Goal: Task Accomplishment & Management: Use online tool/utility

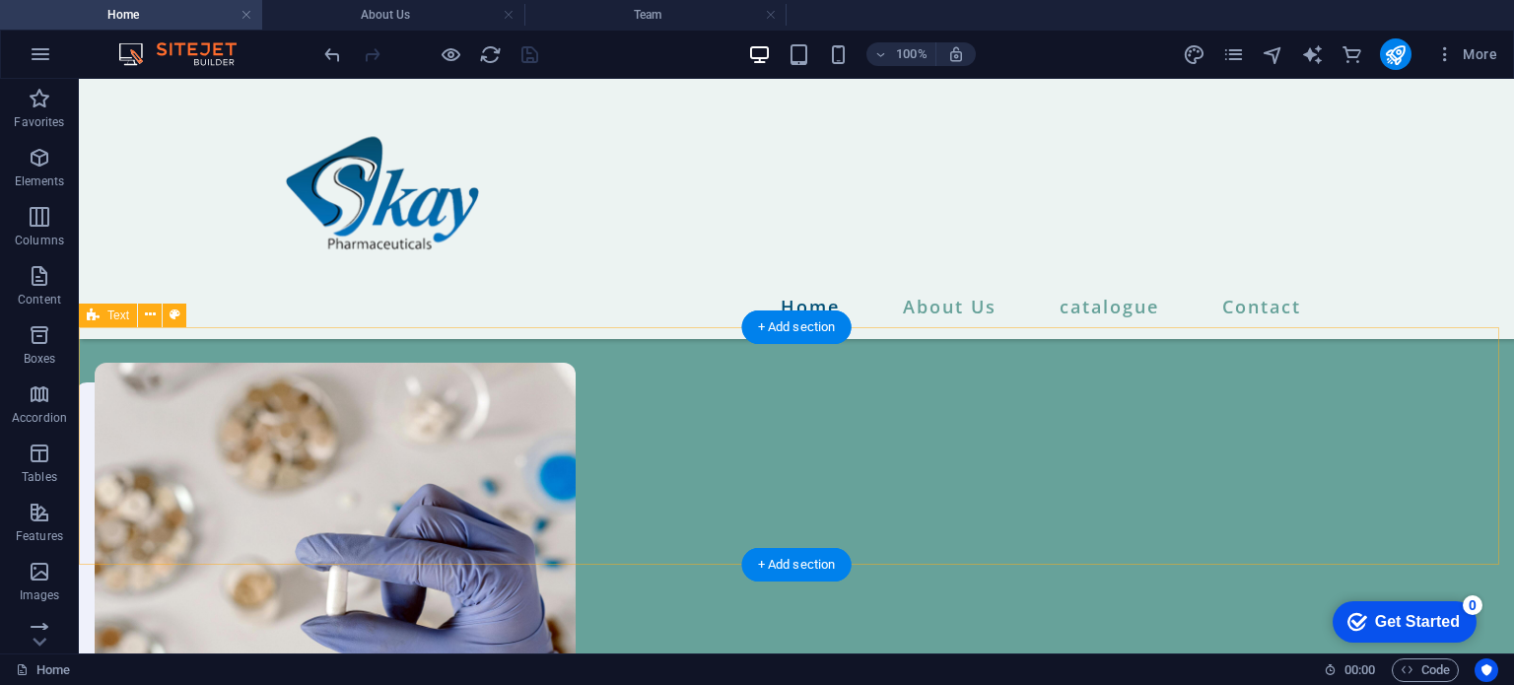
scroll to position [1936, 0]
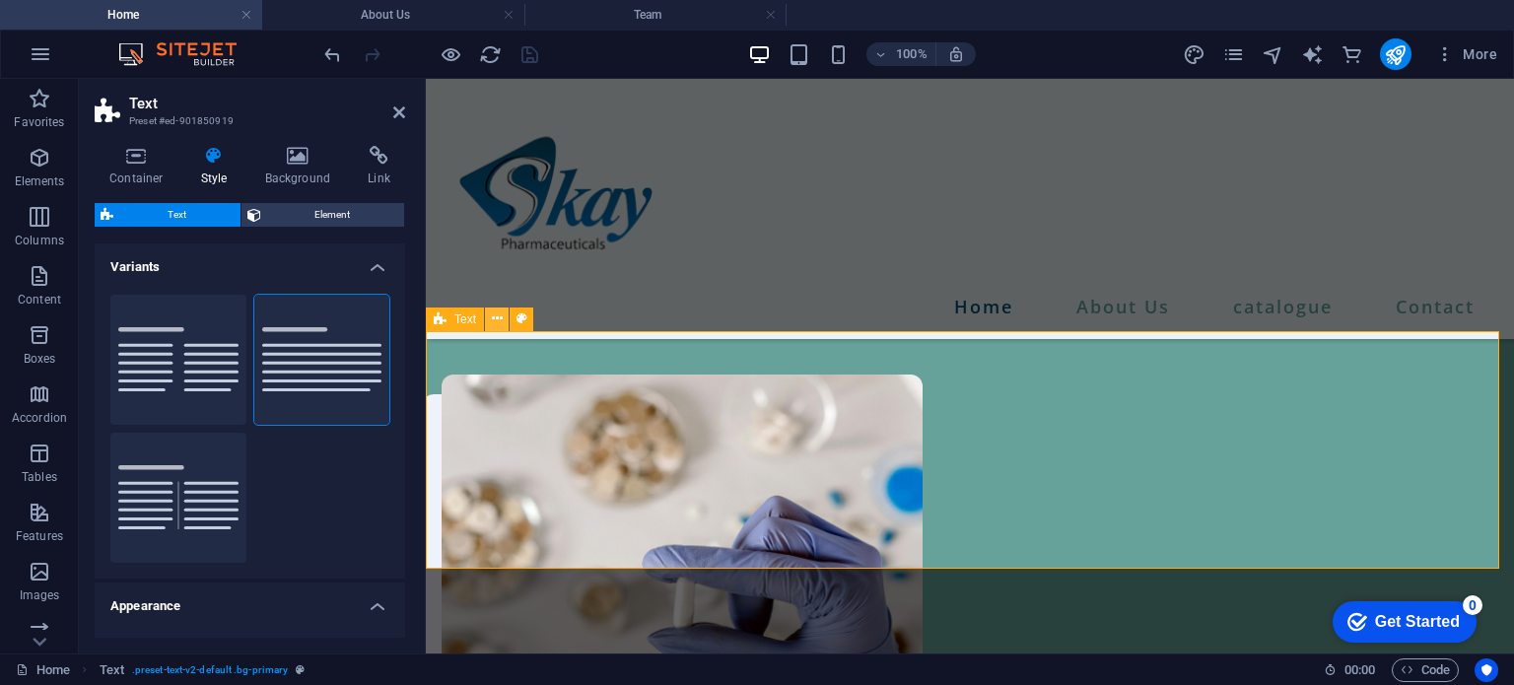
click at [497, 322] on icon at bounding box center [497, 318] width 11 height 21
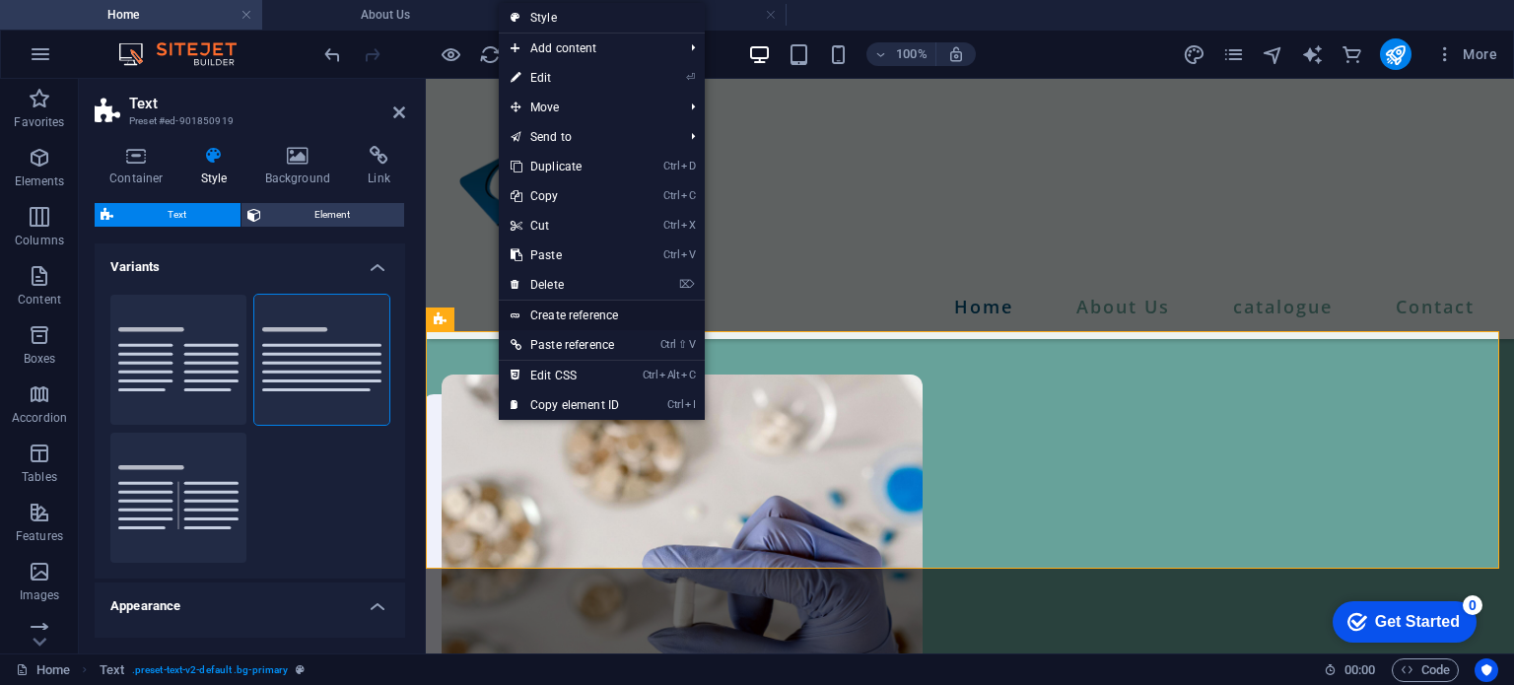
click at [499, 320] on link "Create reference" at bounding box center [602, 316] width 206 height 30
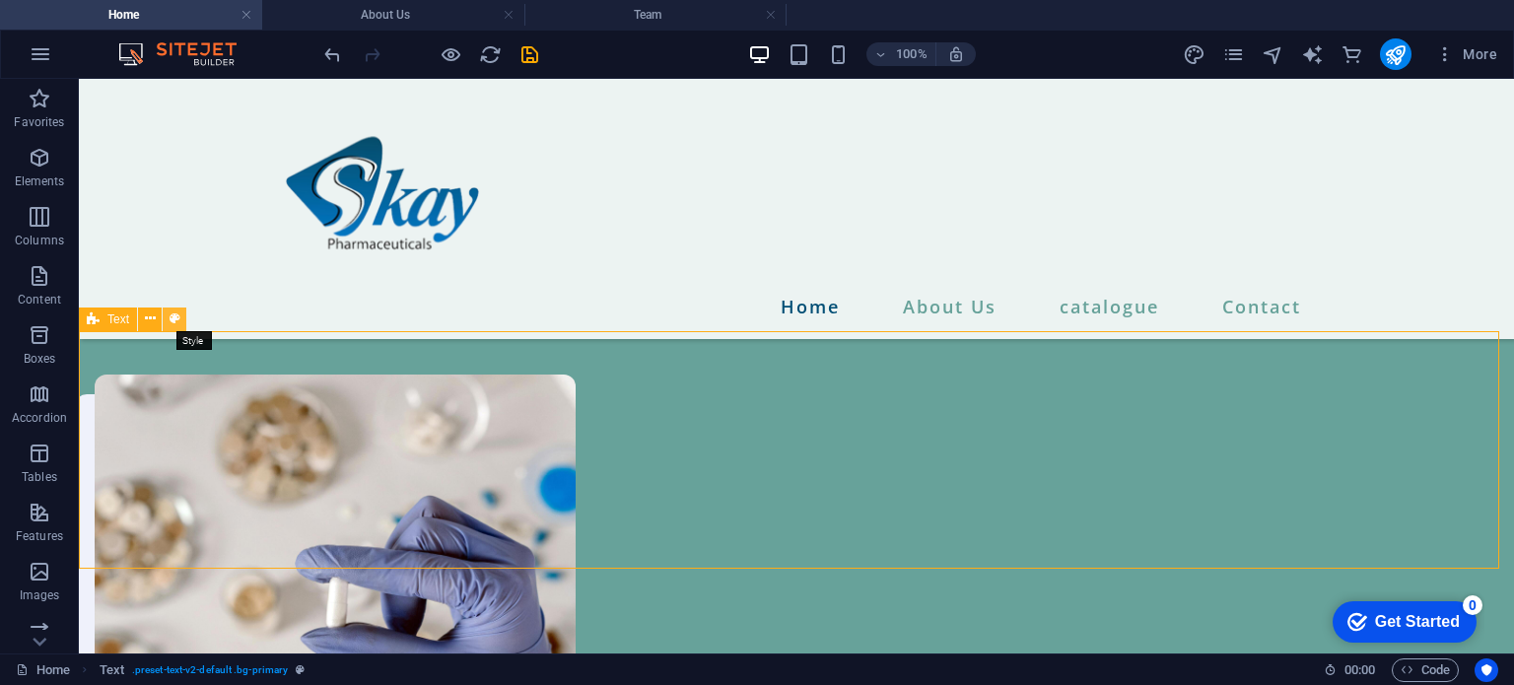
click at [178, 322] on icon at bounding box center [175, 318] width 11 height 21
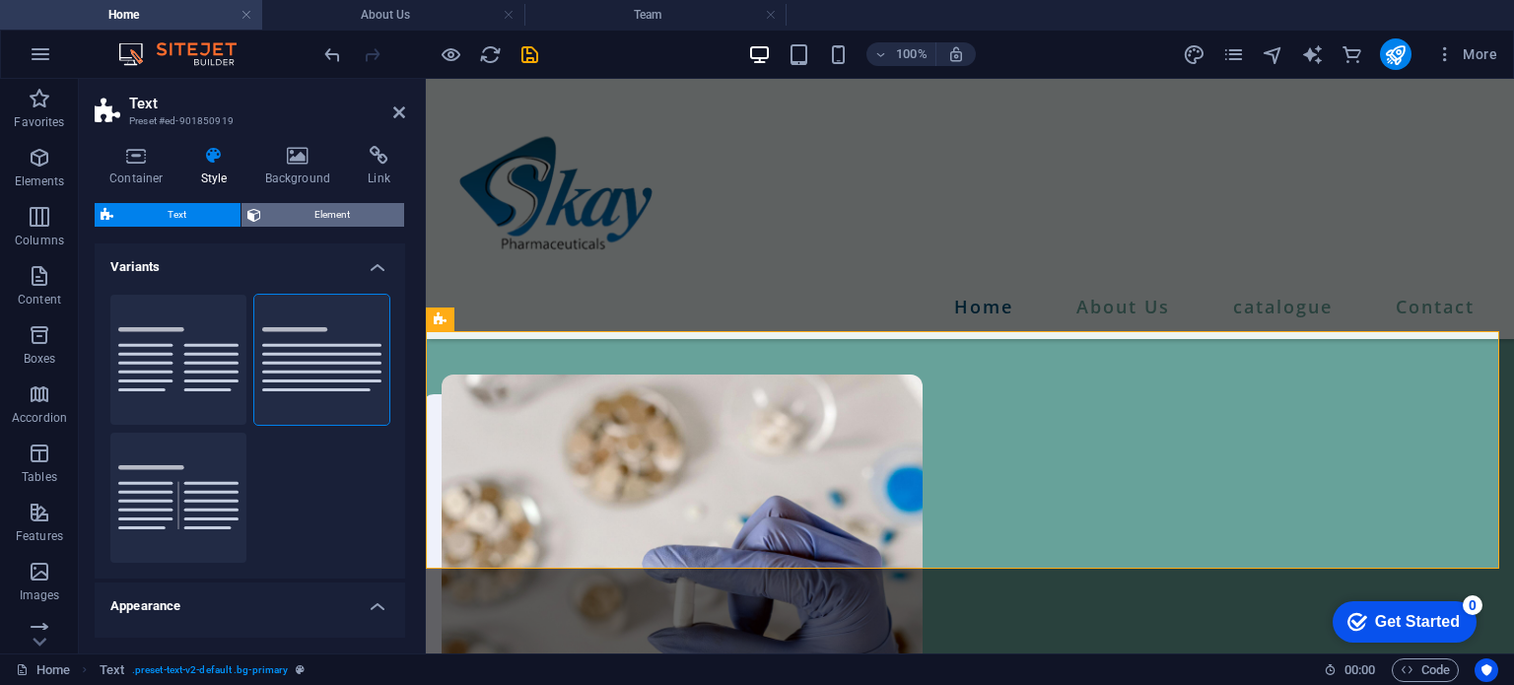
click at [310, 213] on span "Element" at bounding box center [333, 215] width 132 height 24
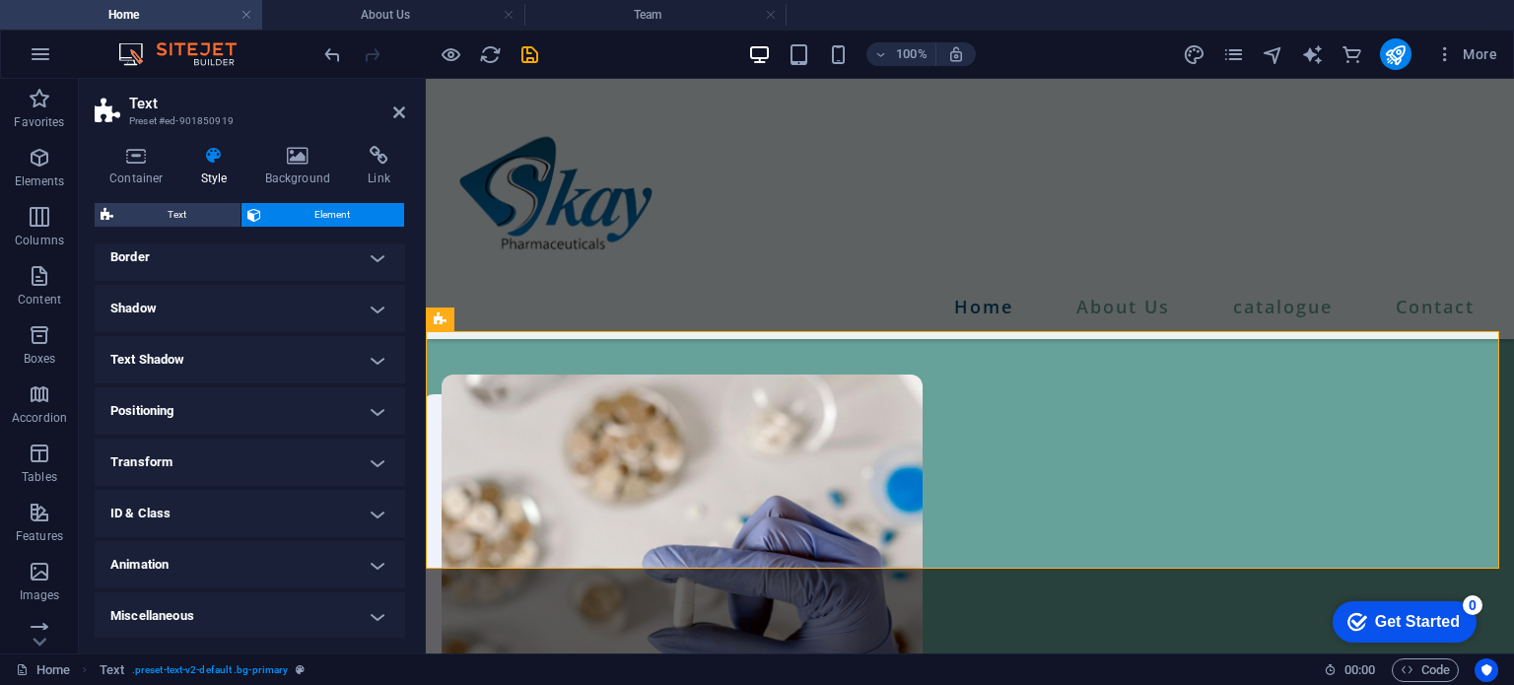
scroll to position [0, 0]
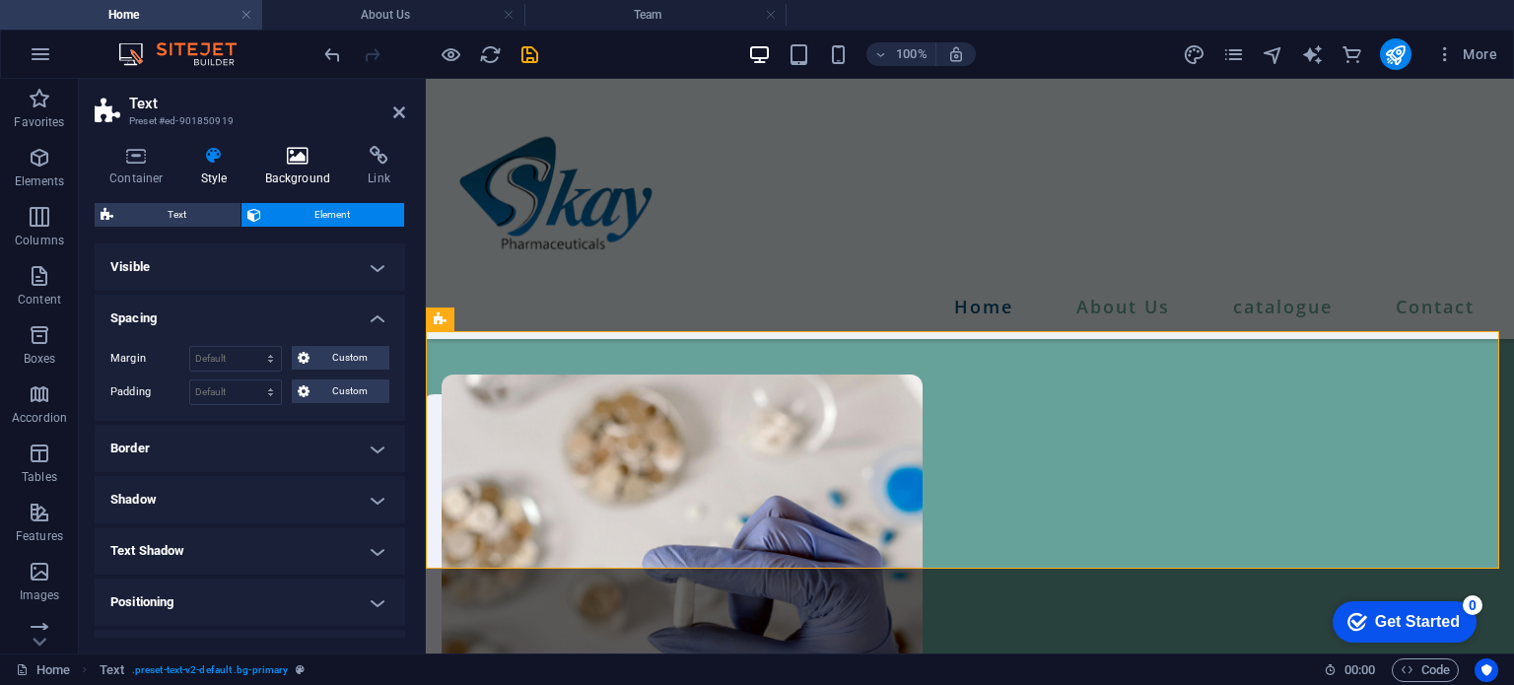
click at [300, 166] on h4 "Background" at bounding box center [301, 166] width 103 height 41
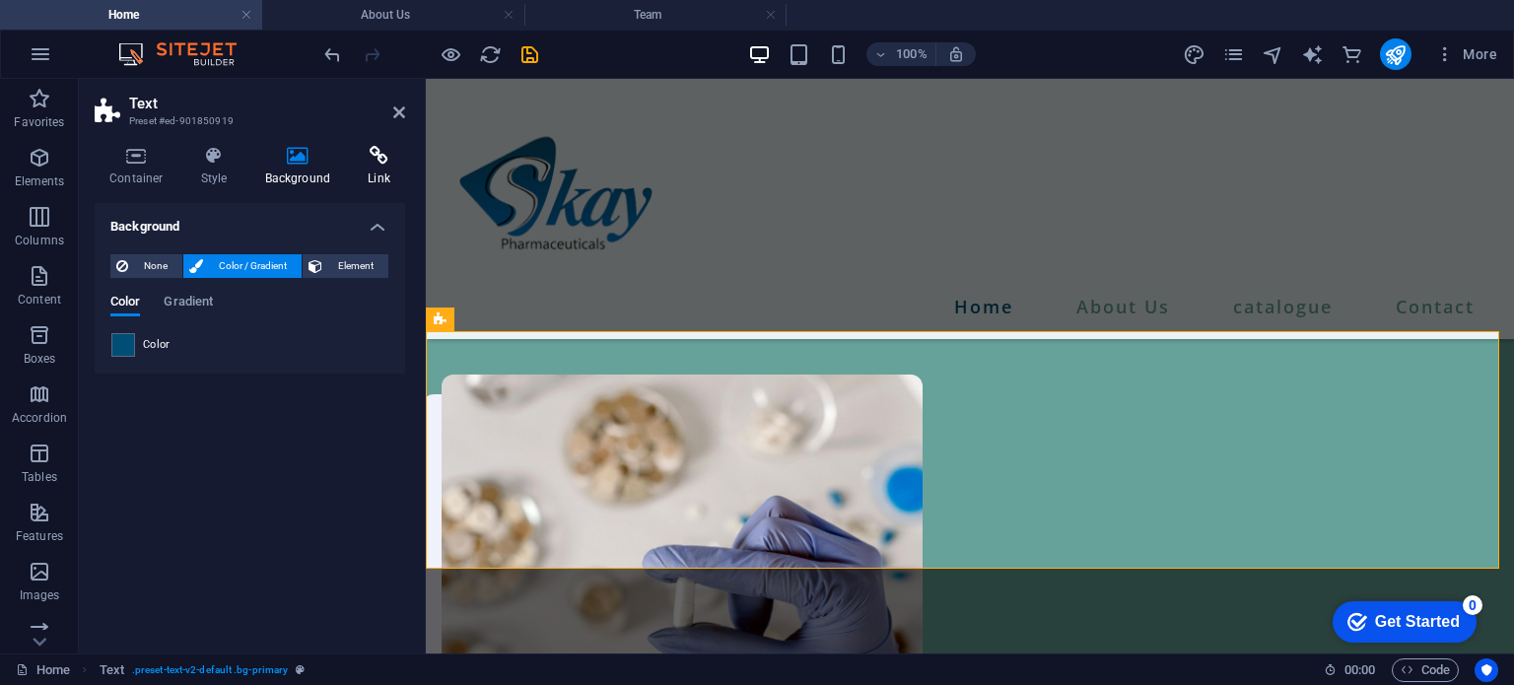
click at [358, 169] on h4 "Link" at bounding box center [379, 166] width 52 height 41
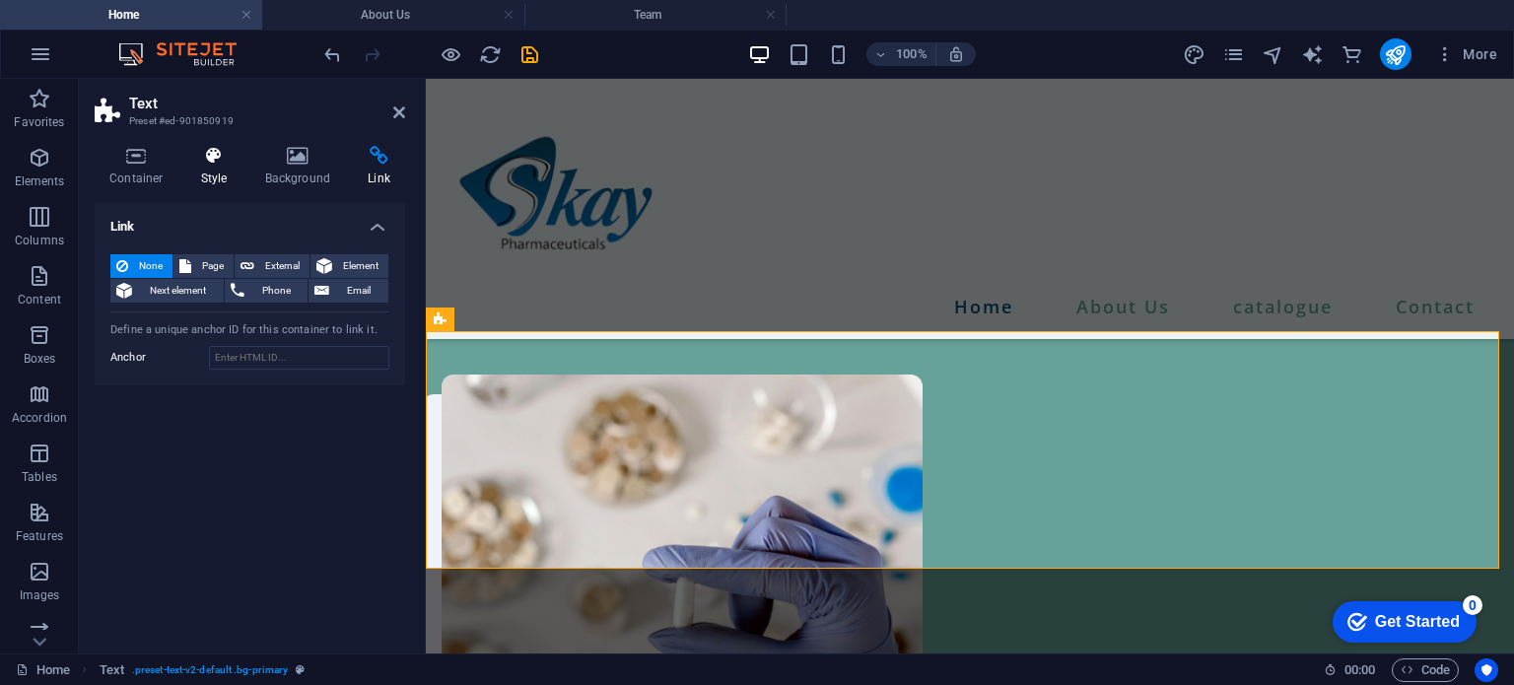
click at [217, 152] on icon at bounding box center [214, 156] width 56 height 20
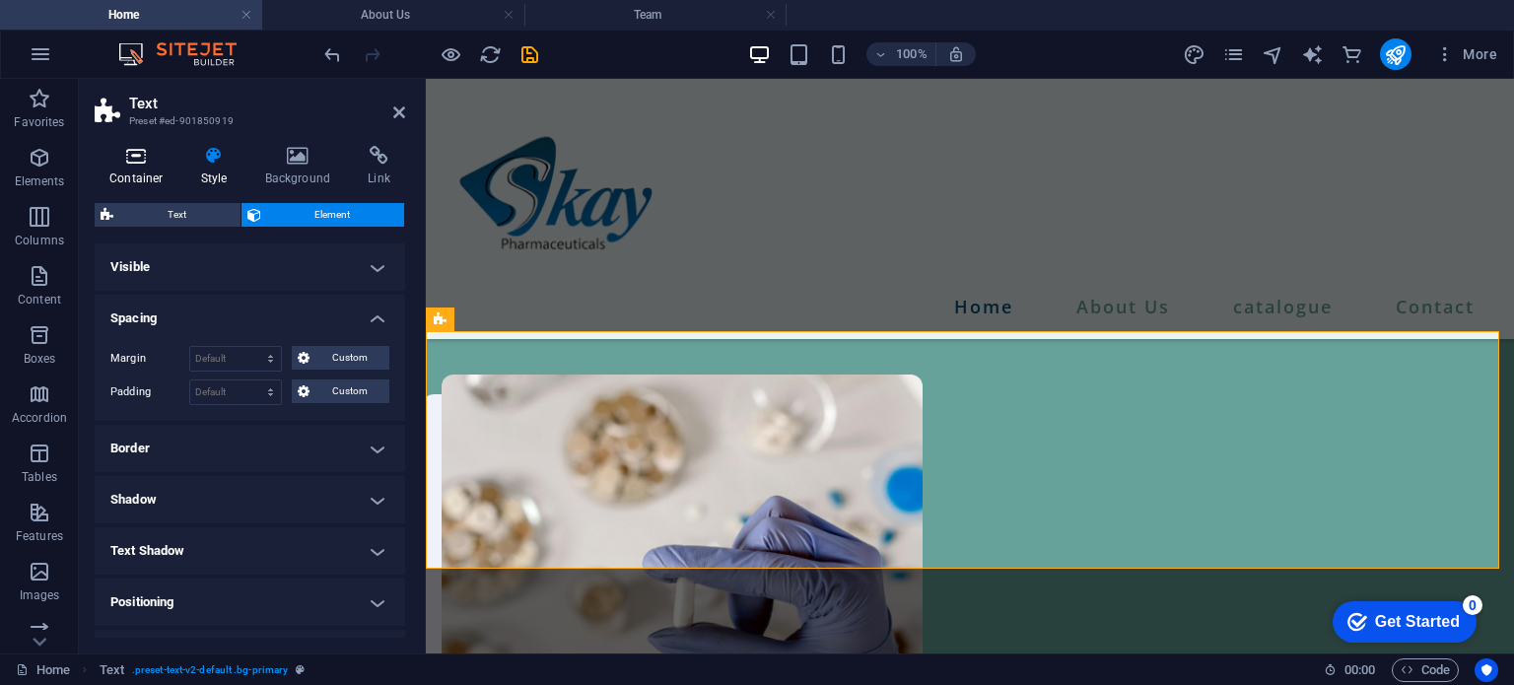
click at [134, 169] on h4 "Container" at bounding box center [141, 166] width 92 height 41
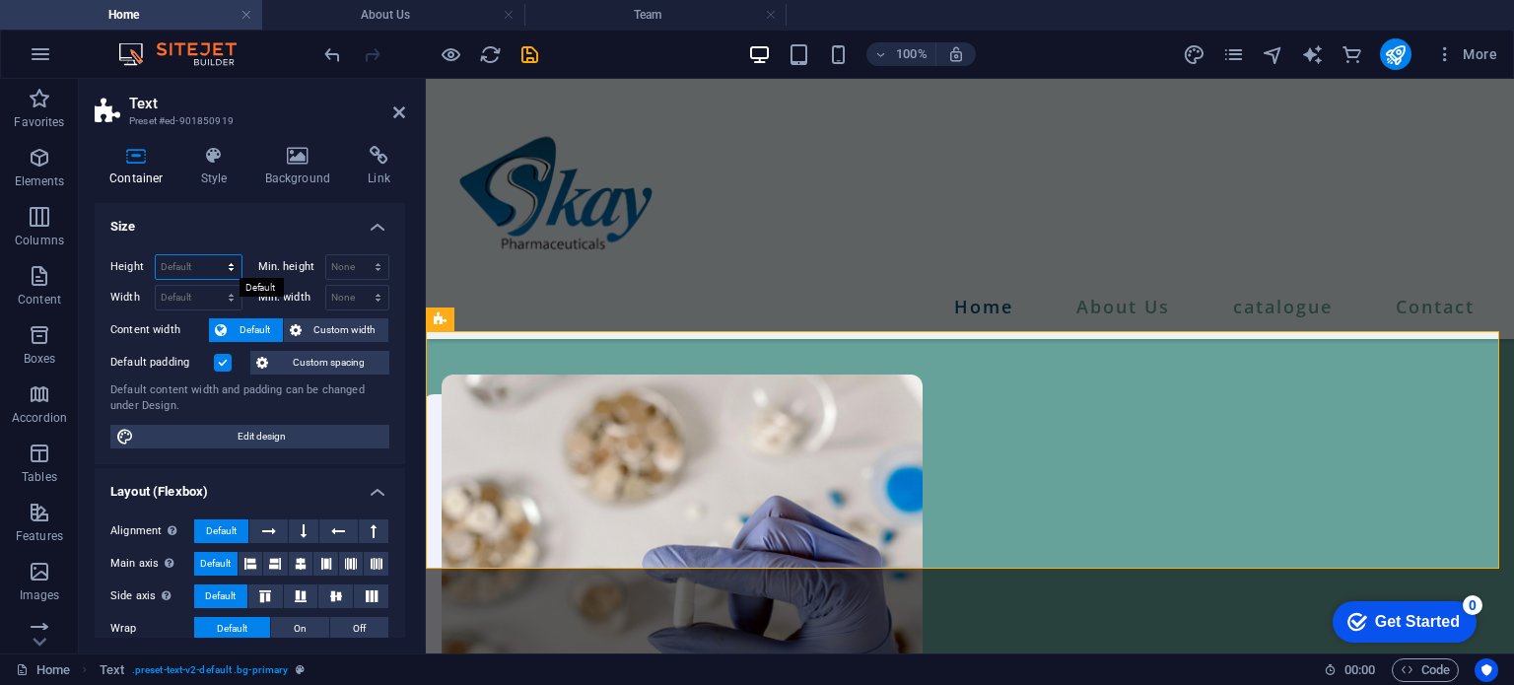
click at [222, 263] on select "Default px rem % vh vw" at bounding box center [199, 267] width 86 height 24
select select "px"
click at [211, 255] on select "Default px rem % vh vw" at bounding box center [199, 267] width 86 height 24
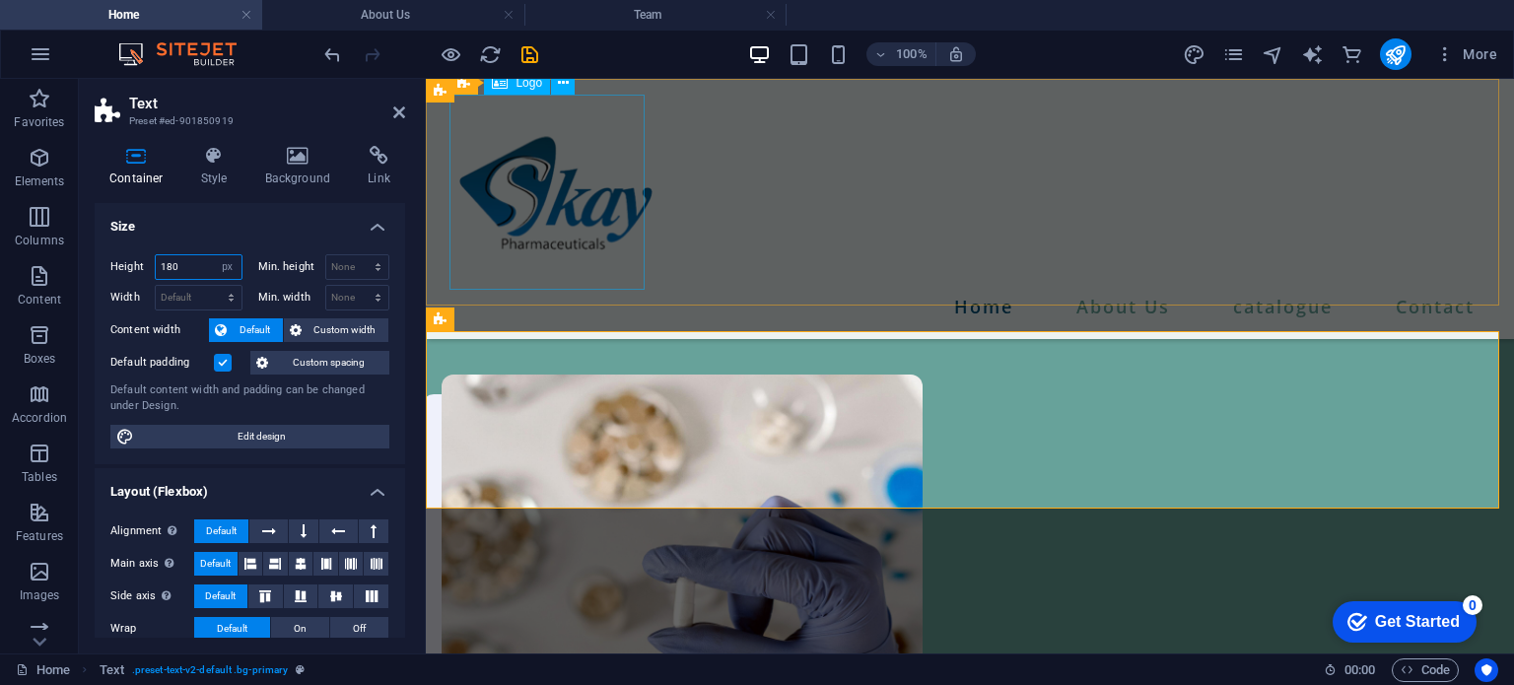
type input "180"
click at [543, 278] on div at bounding box center [969, 192] width 1025 height 195
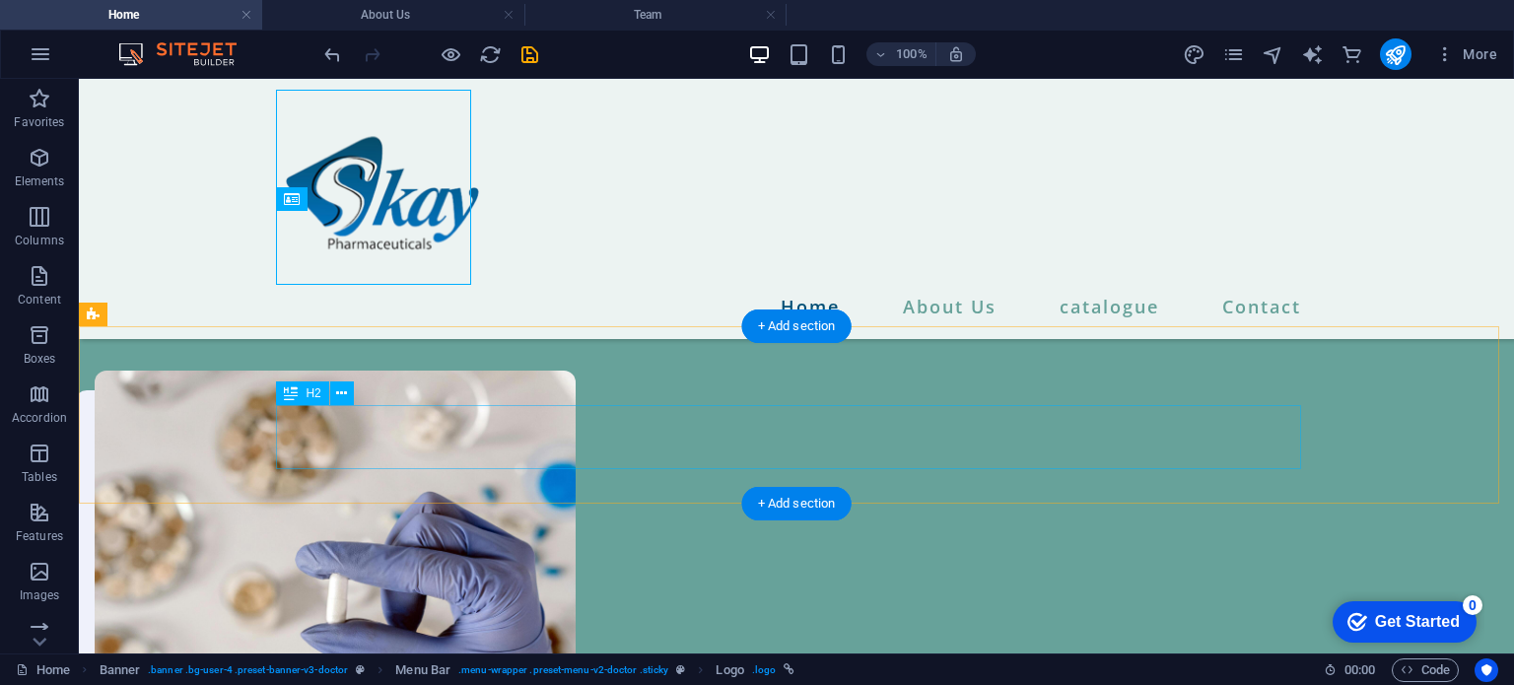
scroll to position [1940, 0]
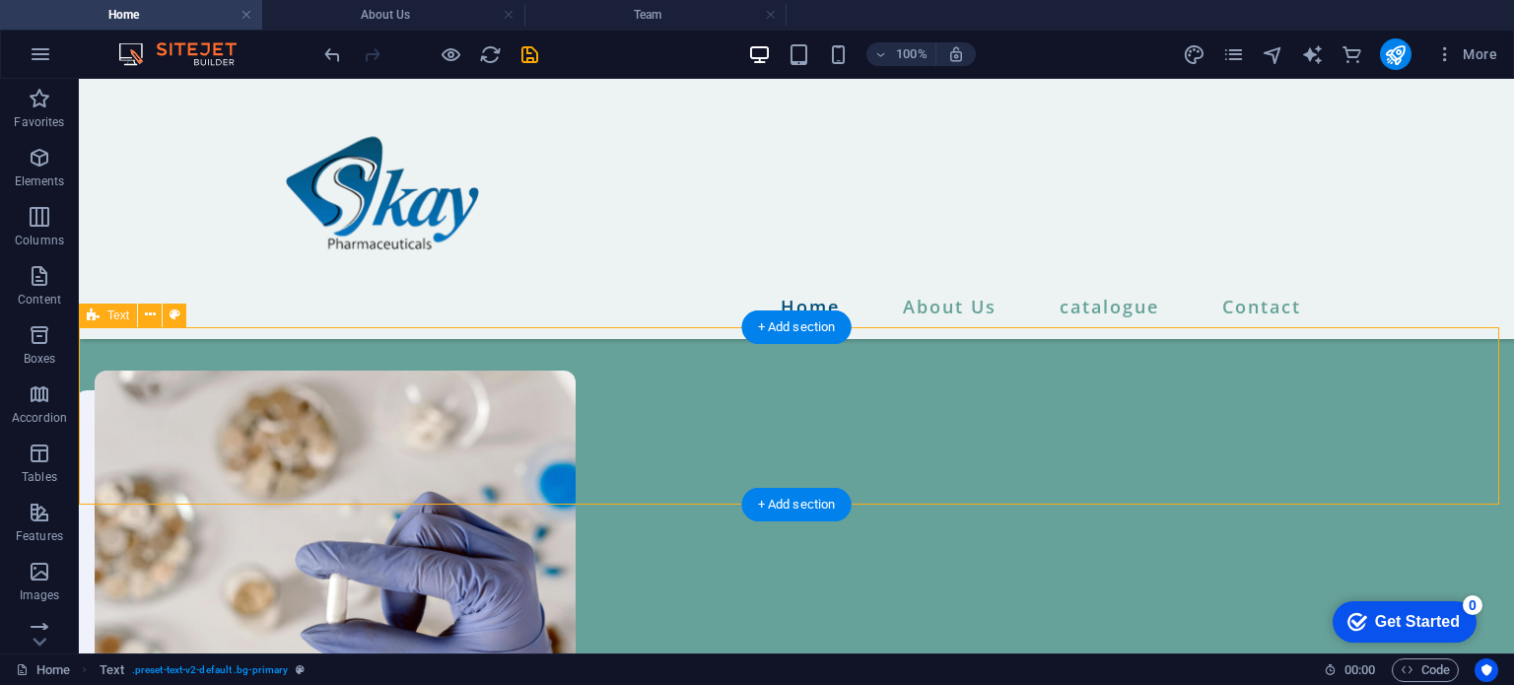
select select "px"
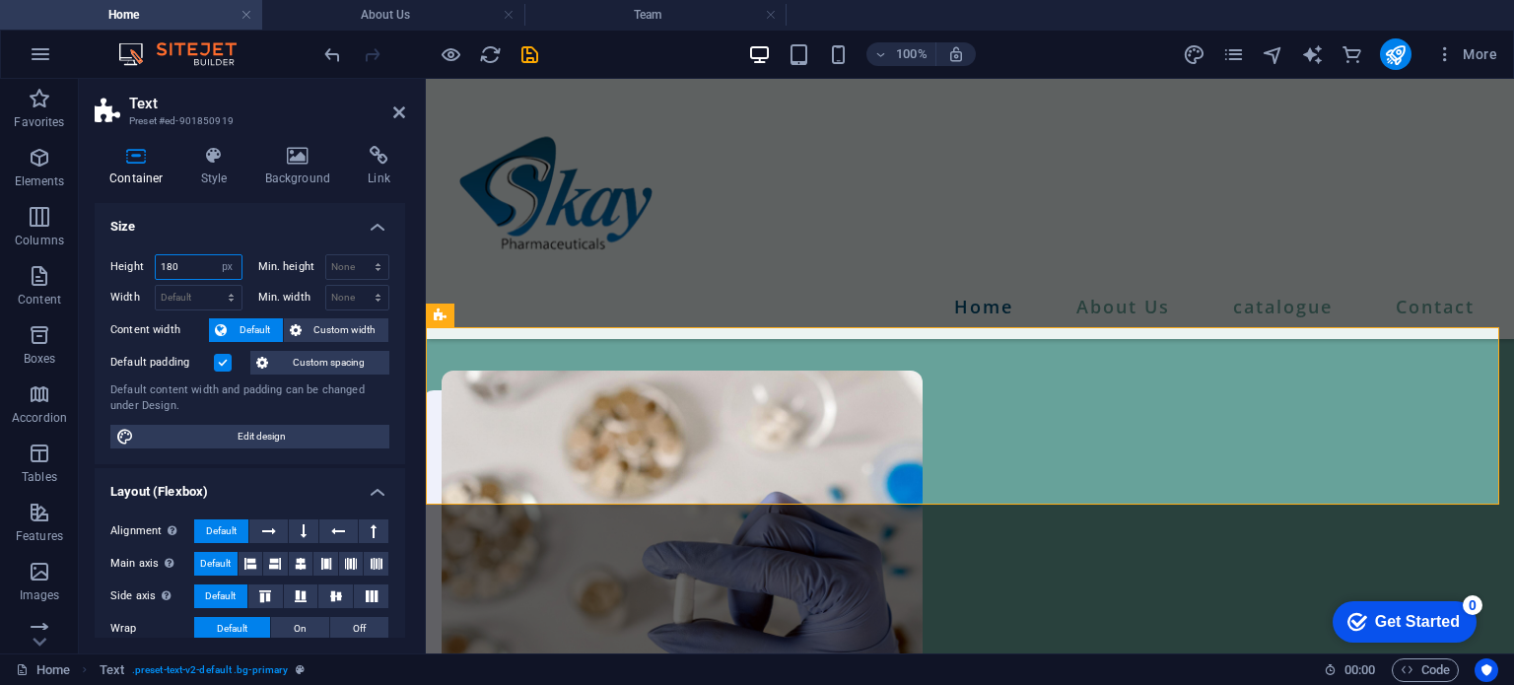
click at [197, 264] on input "180" at bounding box center [199, 267] width 86 height 24
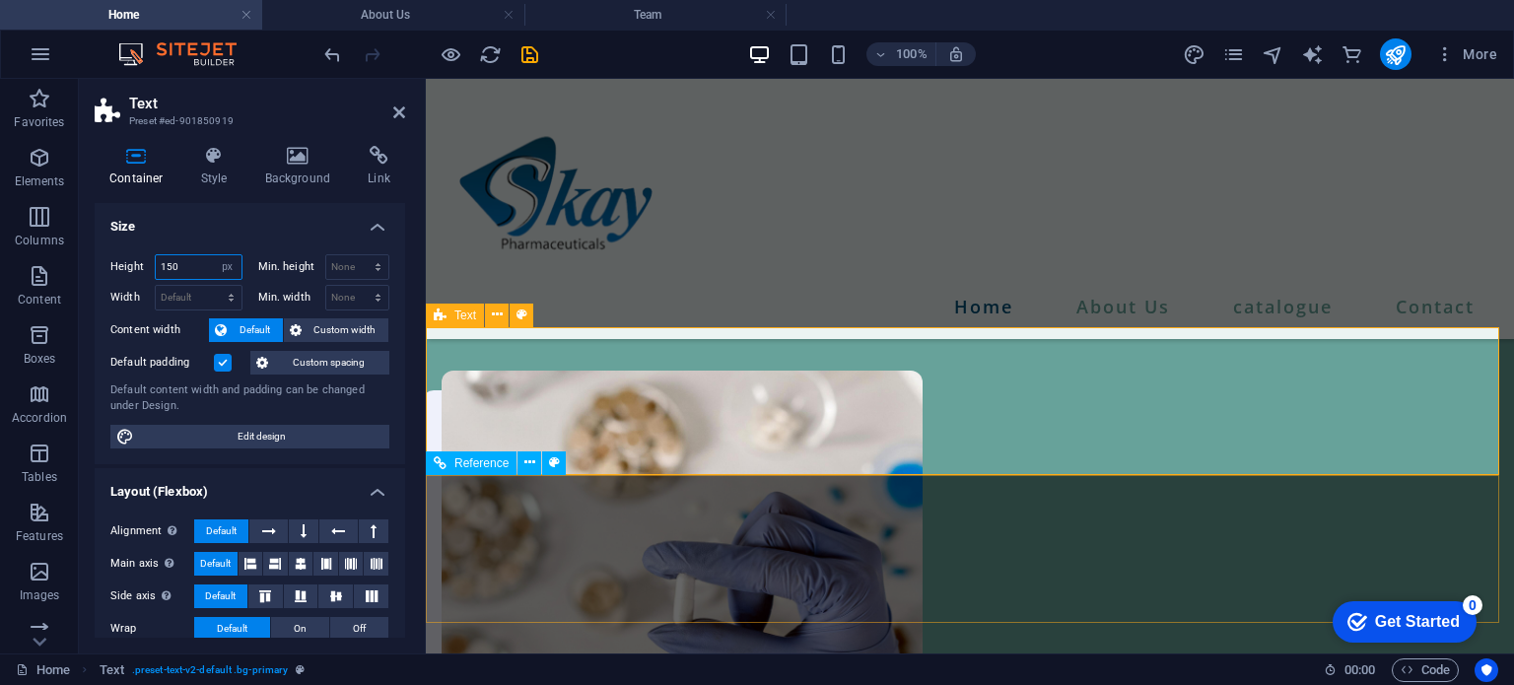
type input "150"
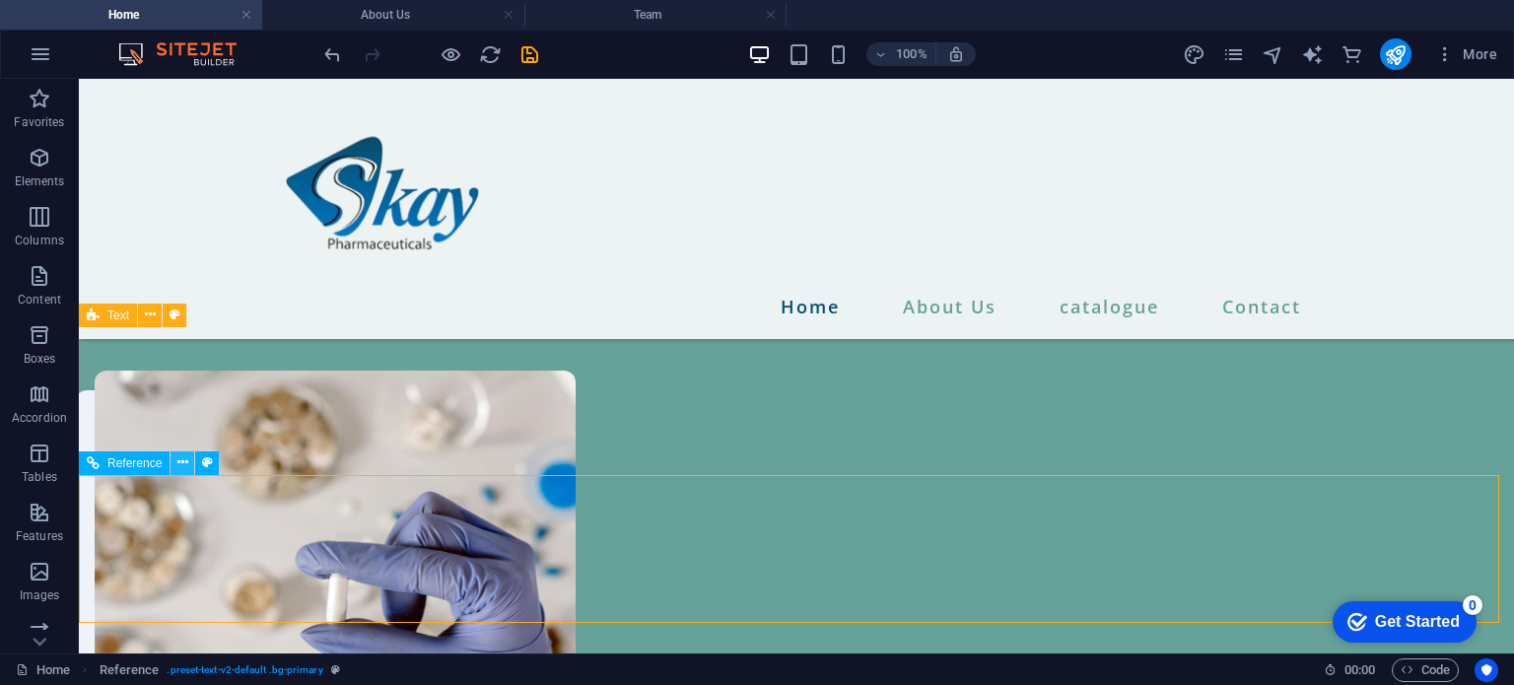
click at [180, 462] on icon at bounding box center [182, 462] width 11 height 21
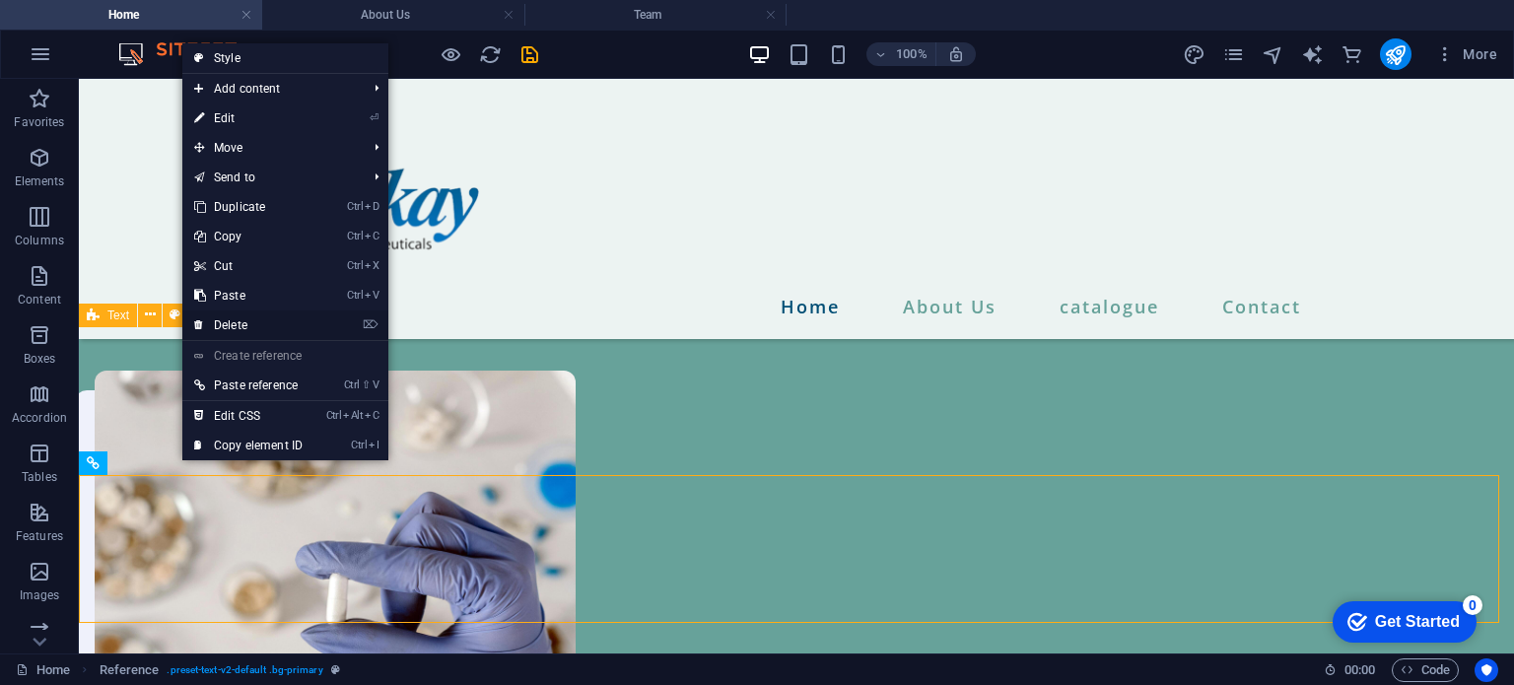
click at [261, 322] on link "⌦ Delete" at bounding box center [248, 325] width 132 height 30
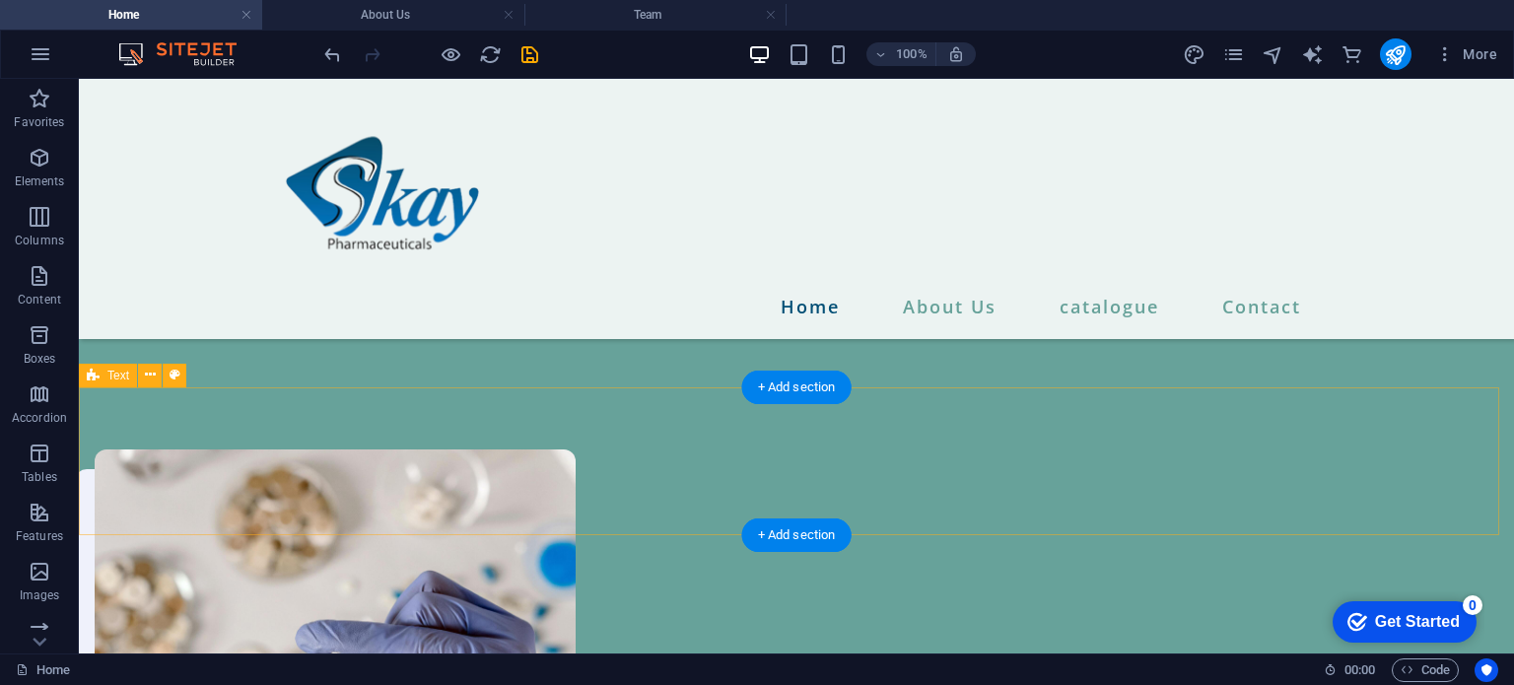
scroll to position [1879, 0]
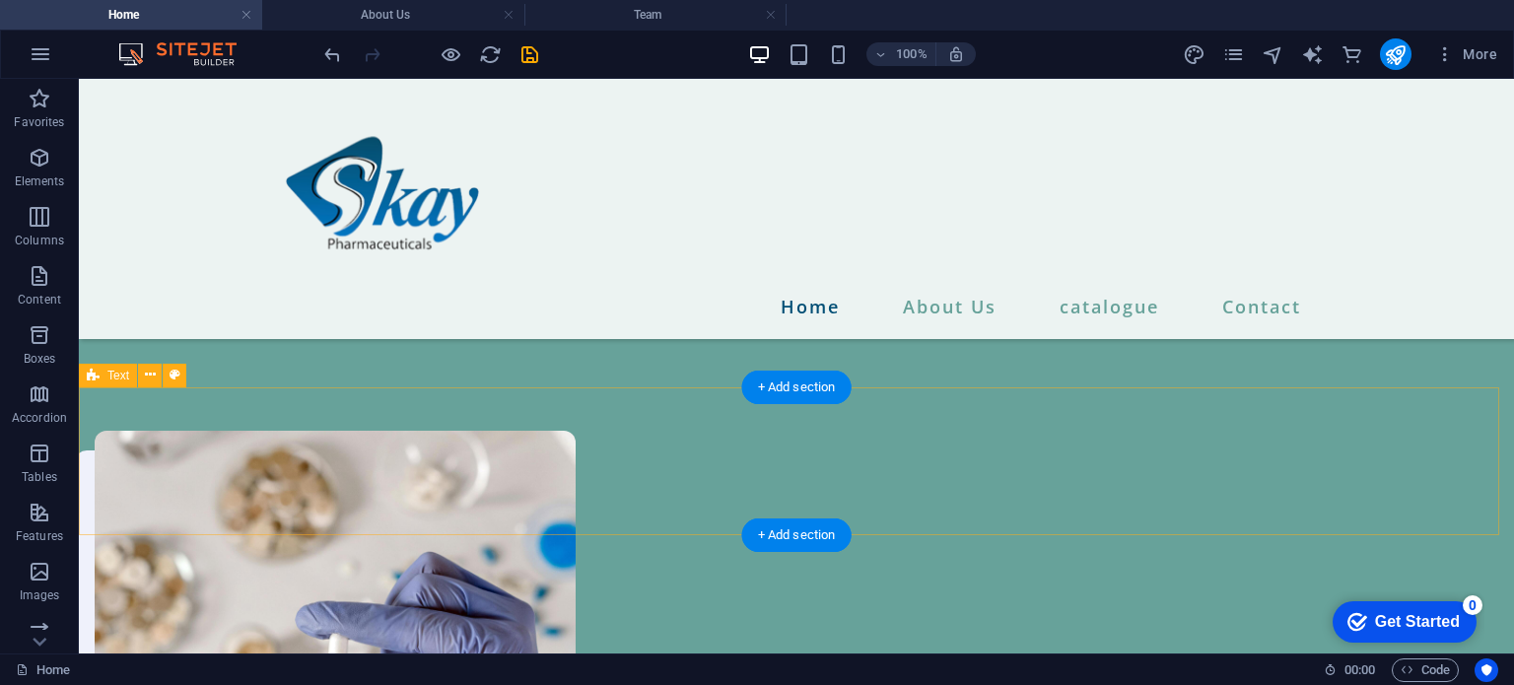
select select "px"
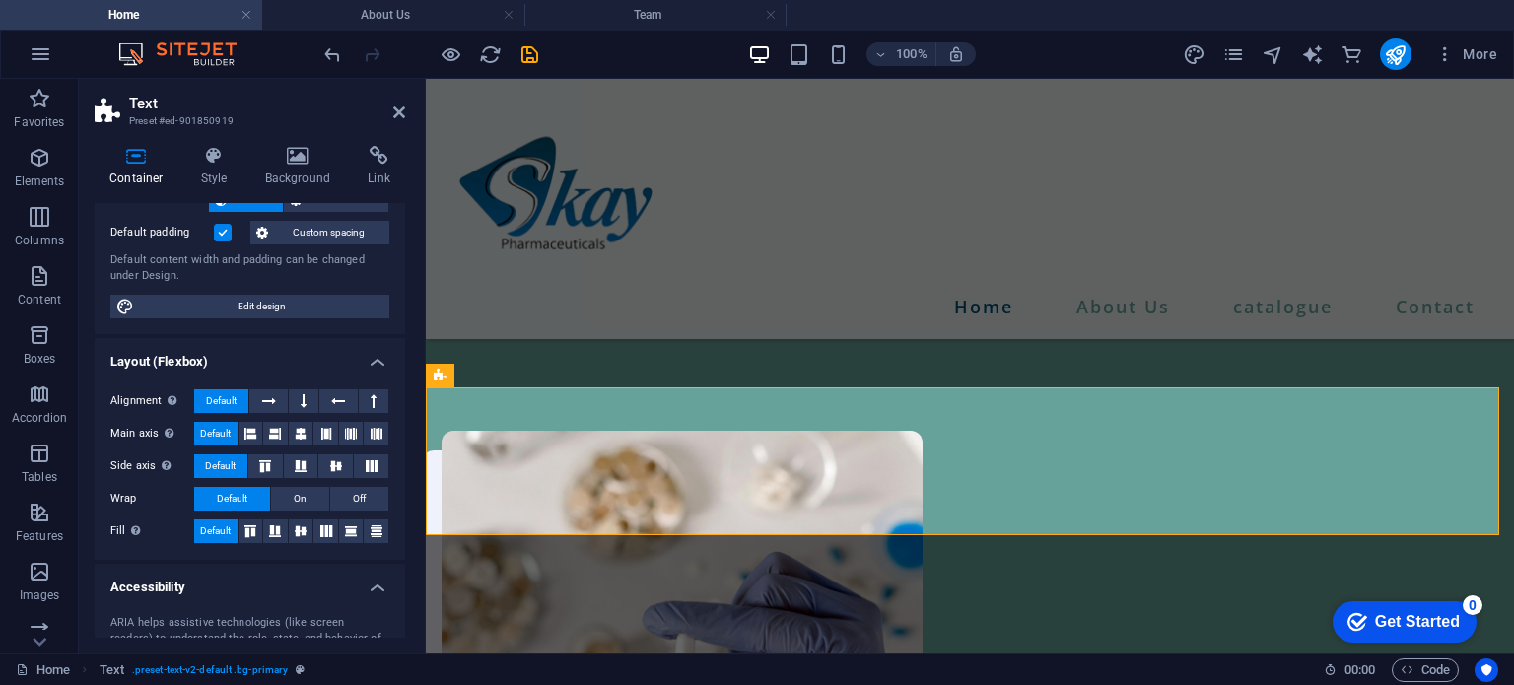
scroll to position [134, 0]
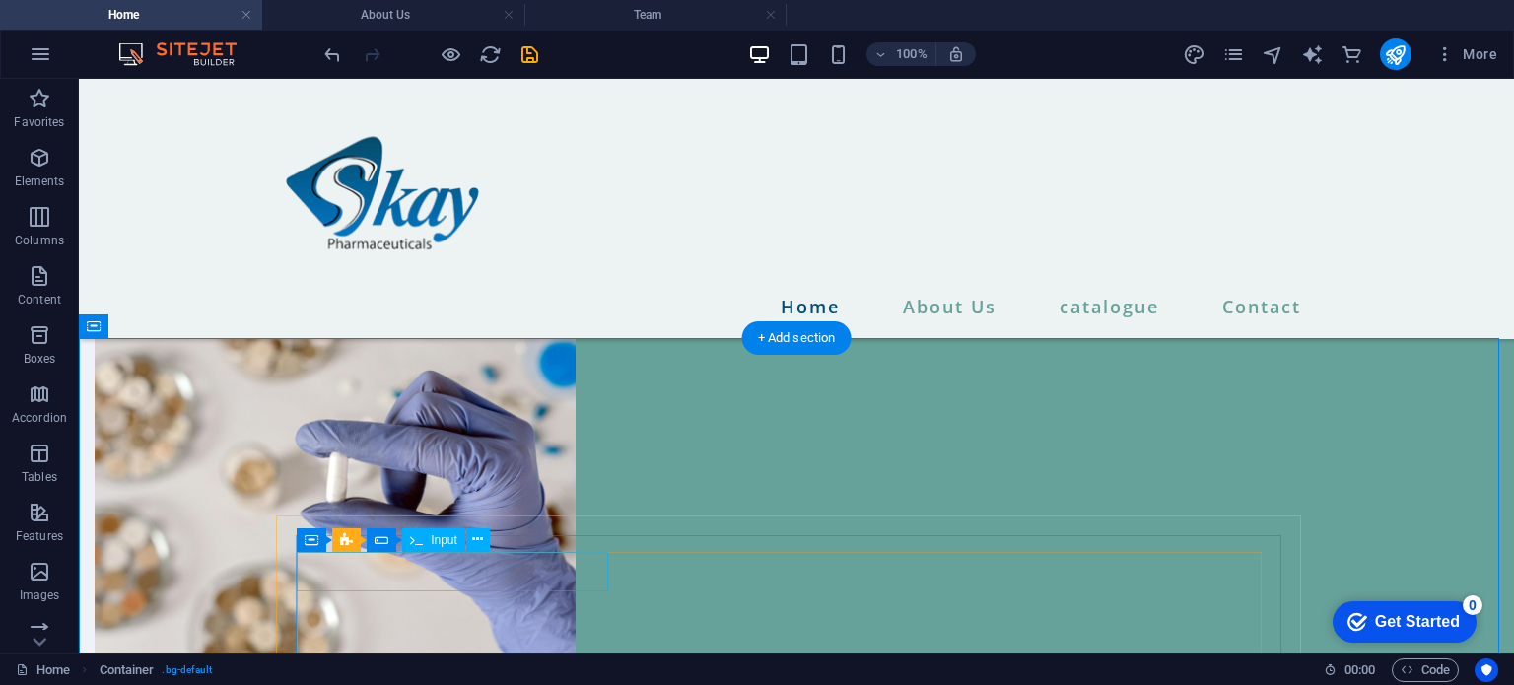
scroll to position [1991, 0]
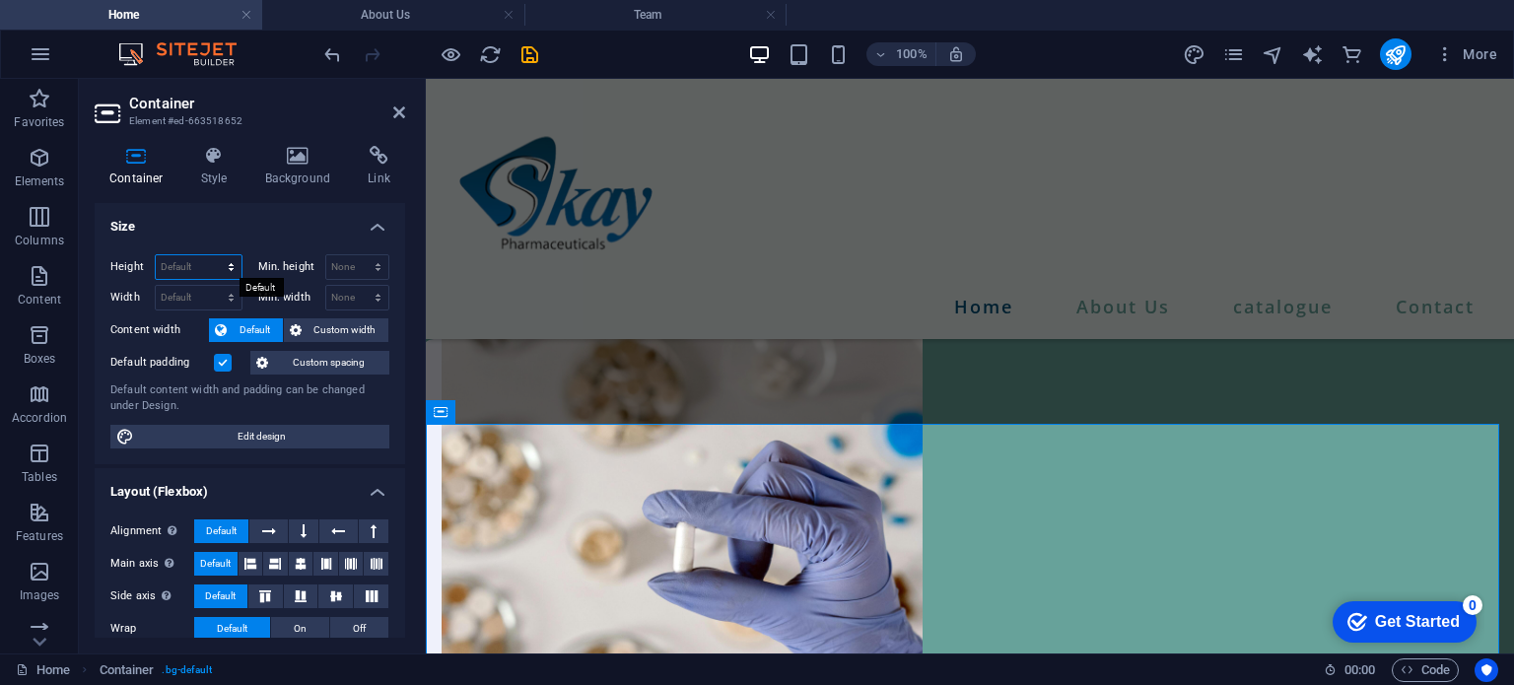
click at [200, 267] on select "Default px rem % vh vw" at bounding box center [199, 267] width 86 height 24
select select "px"
click at [211, 255] on select "Default px rem % vh vw" at bounding box center [199, 267] width 86 height 24
type input "700"
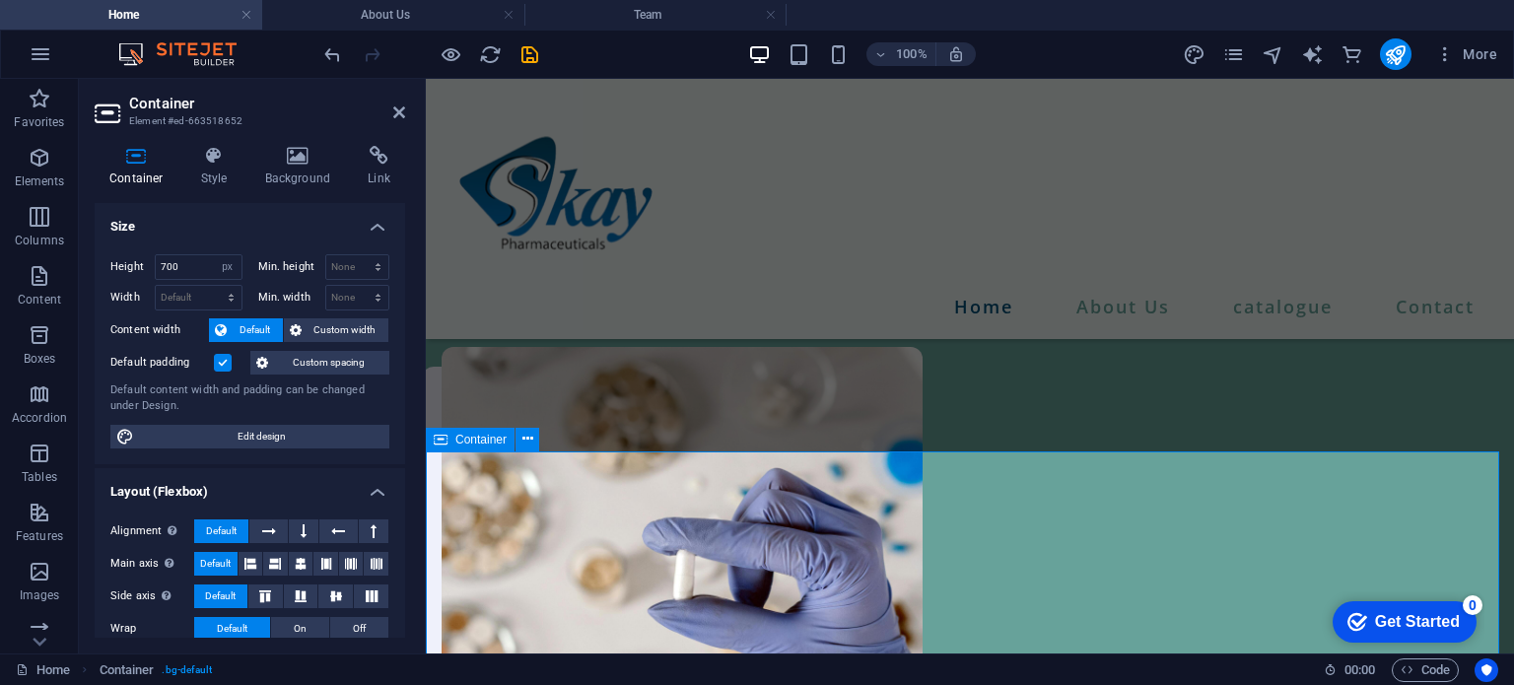
scroll to position [1963, 0]
click at [337, 262] on select "None px rem % vh vw" at bounding box center [357, 267] width 63 height 24
click at [357, 255] on select "None px rem % vh vw" at bounding box center [357, 267] width 63 height 24
click at [371, 263] on select "None px rem % vh vw" at bounding box center [375, 267] width 28 height 24
click at [361, 255] on select "None px rem % vh vw" at bounding box center [375, 267] width 28 height 24
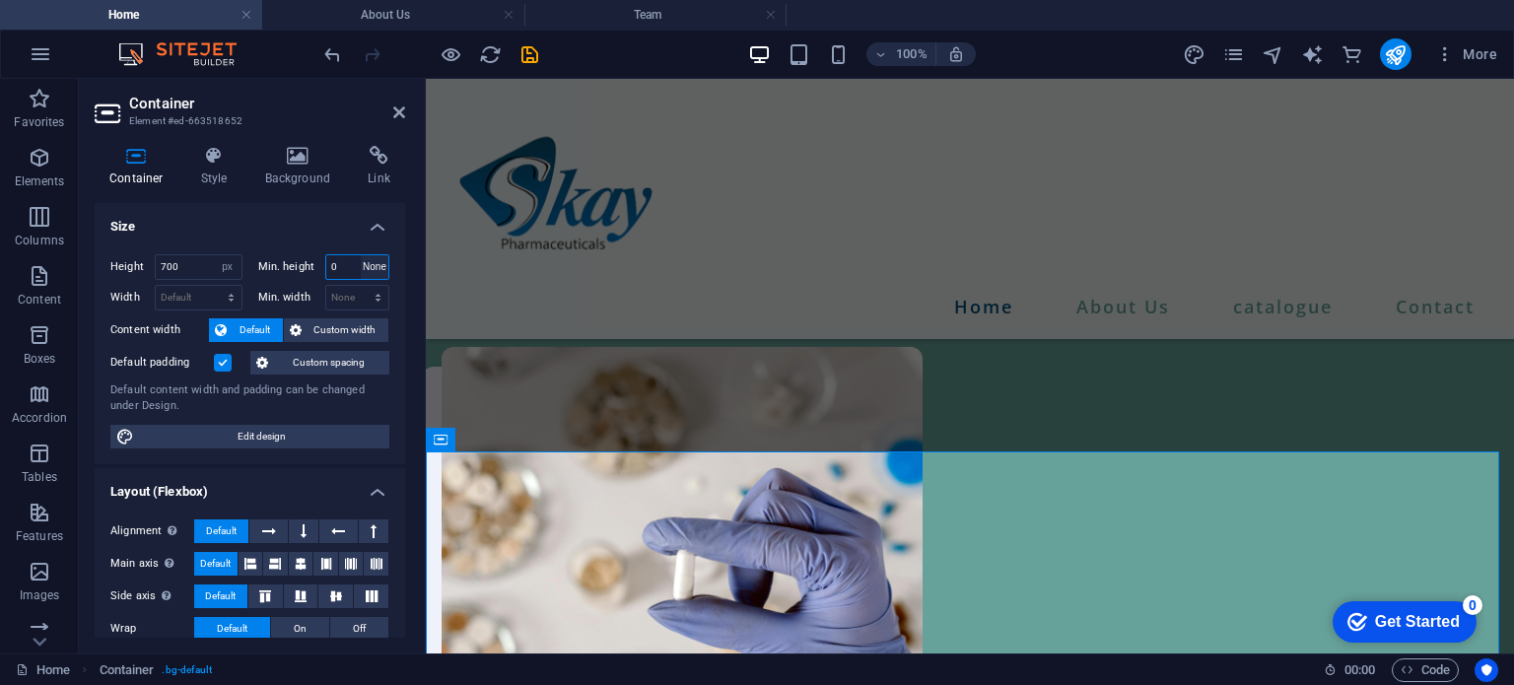
select select "DISABLED_OPTION_VALUE"
click at [205, 263] on input "700" at bounding box center [199, 267] width 86 height 24
type input "7"
type input "650"
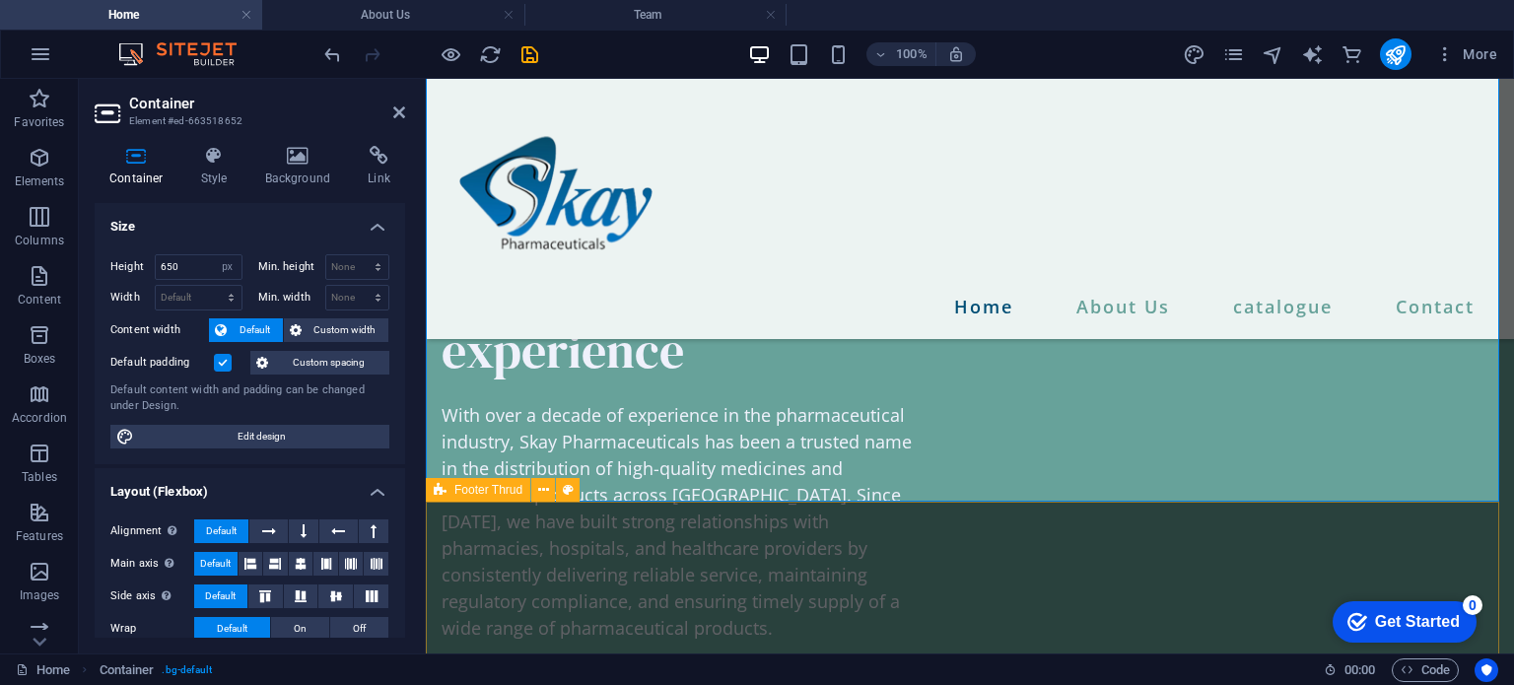
scroll to position [2566, 0]
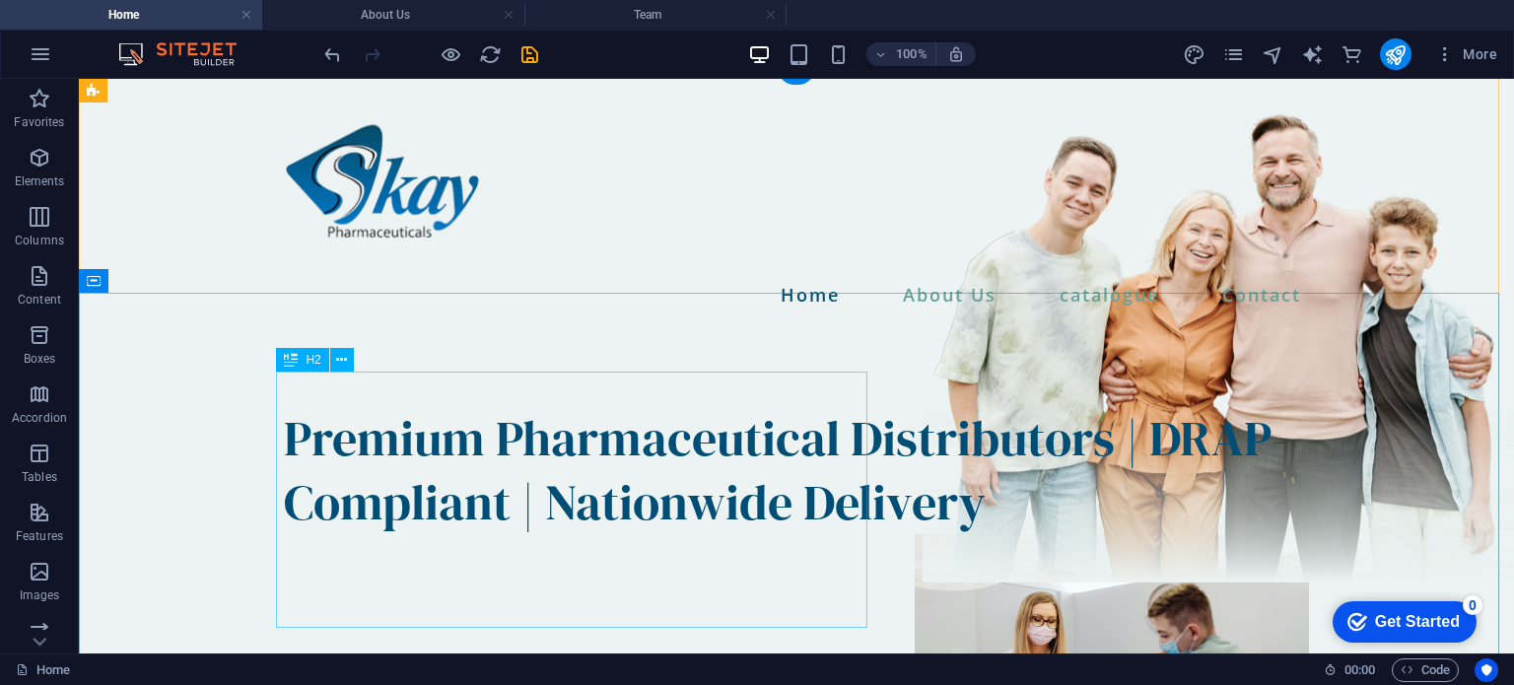
scroll to position [0, 0]
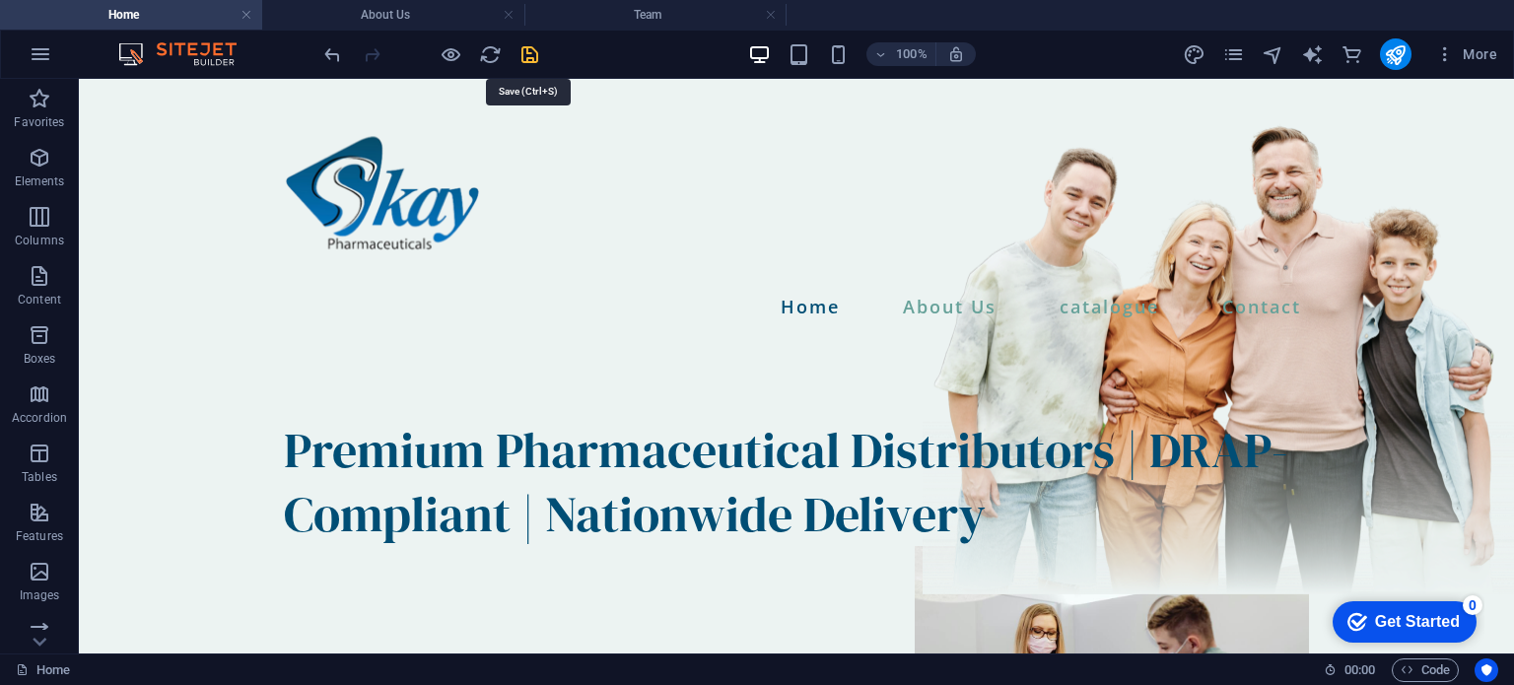
click at [537, 54] on icon "save" at bounding box center [529, 54] width 23 height 23
click at [388, 14] on h4 "About Us" at bounding box center [393, 15] width 262 height 22
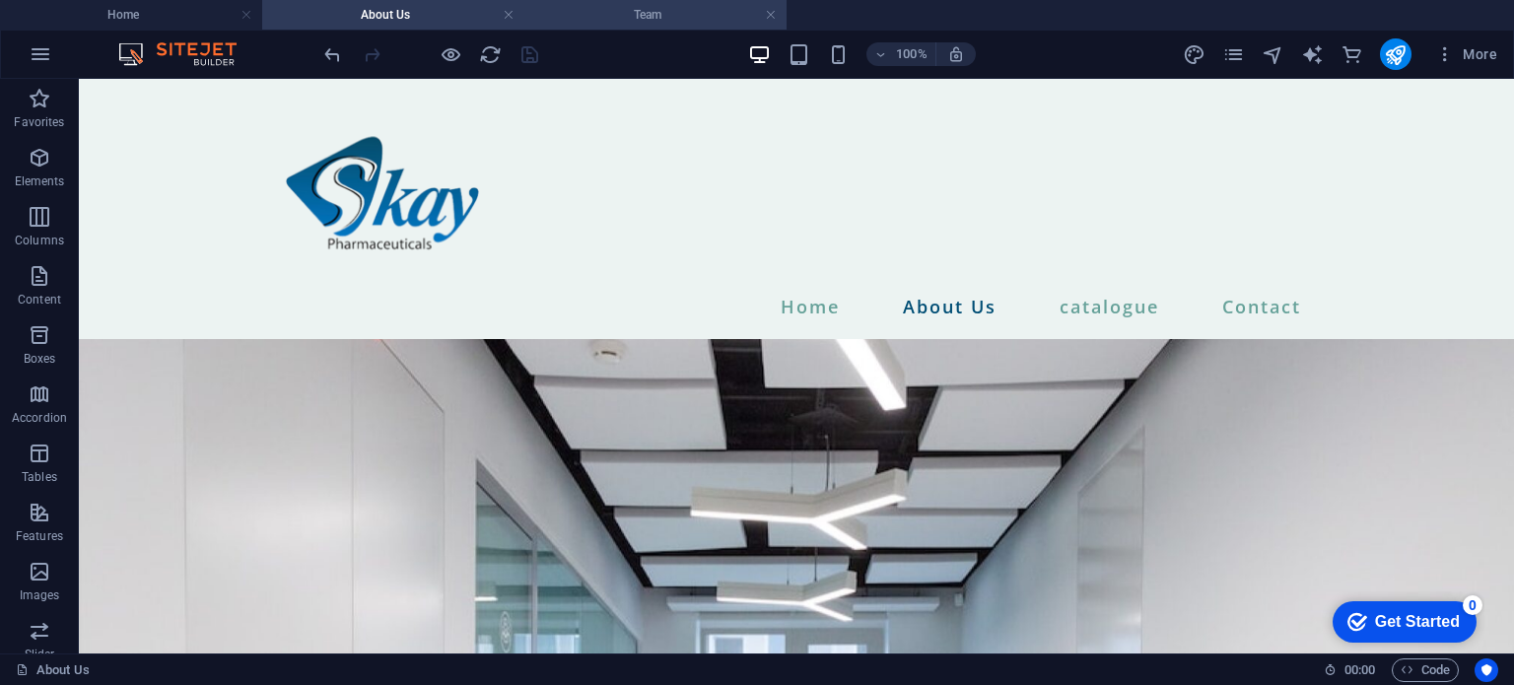
click at [572, 7] on h4 "Team" at bounding box center [655, 15] width 262 height 22
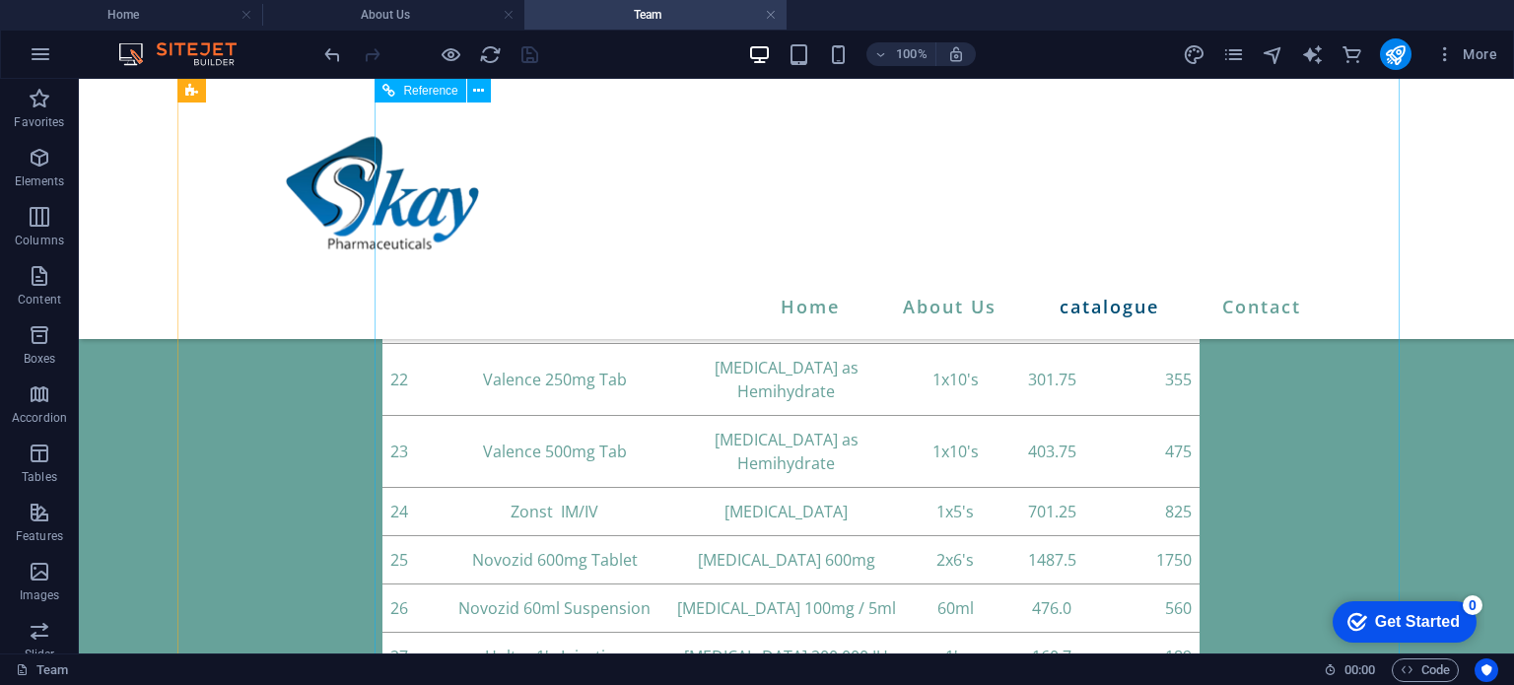
scroll to position [4736, 0]
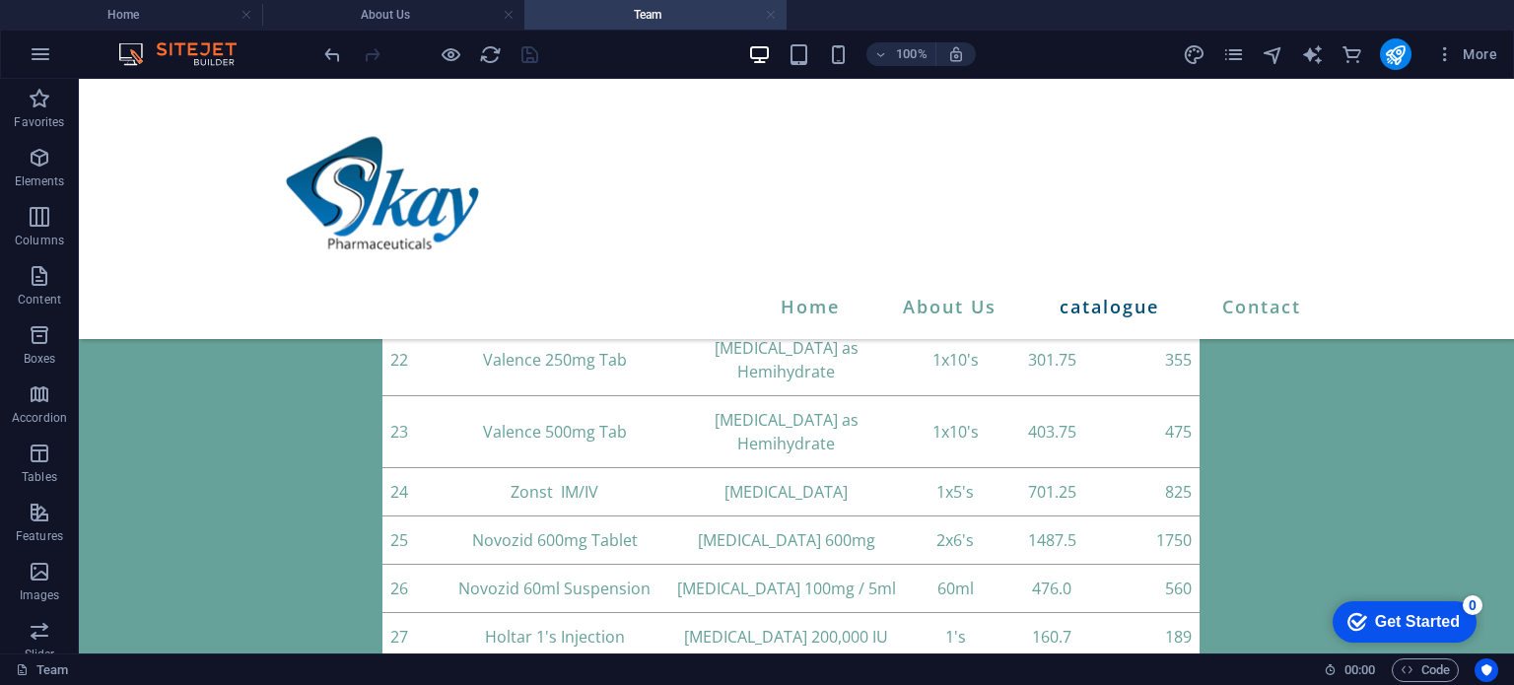
click at [765, 15] on link at bounding box center [771, 15] width 12 height 19
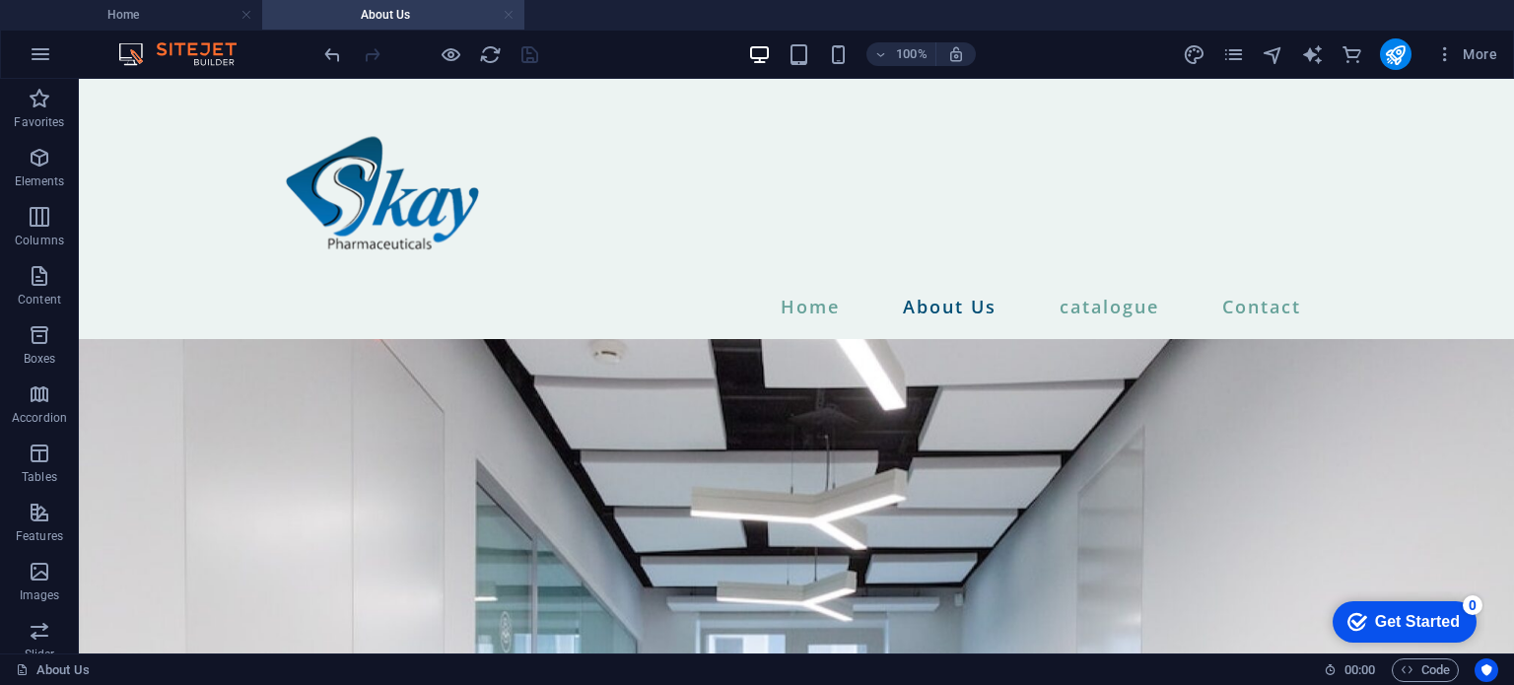
click at [508, 12] on link at bounding box center [509, 15] width 12 height 19
